Goal: Task Accomplishment & Management: Manage account settings

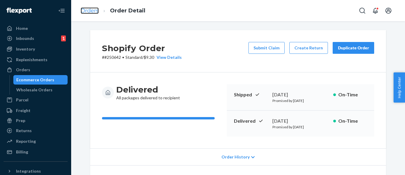
click at [86, 10] on link "Orders" at bounding box center [90, 10] width 18 height 7
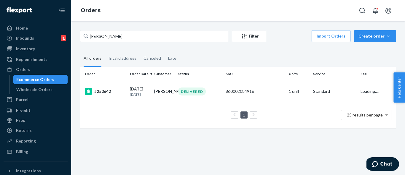
type input "#251225"
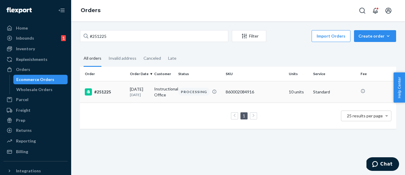
click at [138, 94] on p "[DATE]" at bounding box center [140, 94] width 20 height 5
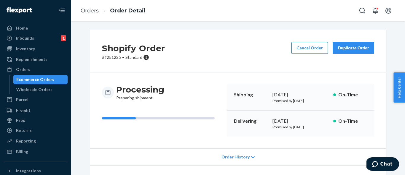
click at [317, 47] on button "Cancel Order" at bounding box center [309, 48] width 36 height 12
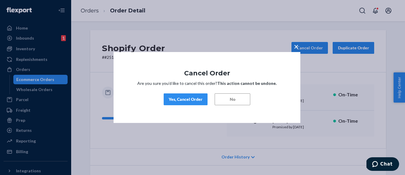
click at [194, 100] on div "Yes, Cancel Order" at bounding box center [186, 100] width 34 height 6
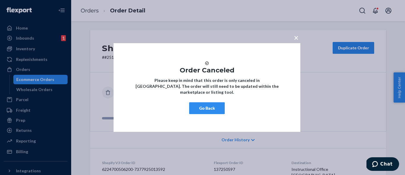
click at [211, 113] on button "Go Back" at bounding box center [207, 109] width 36 height 12
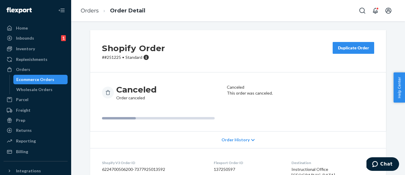
click at [116, 59] on p "# #251225 • Standard" at bounding box center [133, 58] width 63 height 6
